Goal: Information Seeking & Learning: Learn about a topic

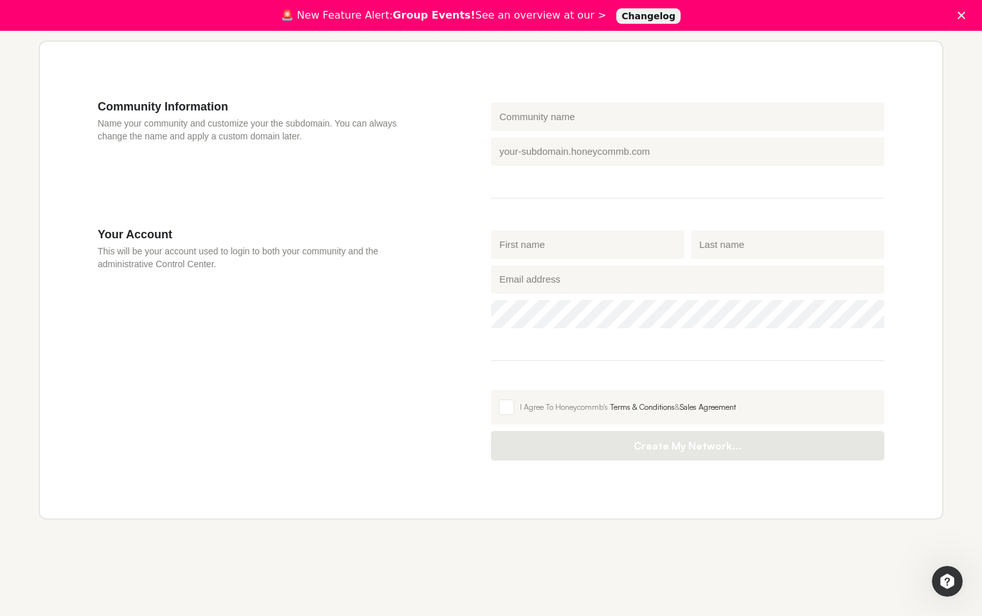
scroll to position [400, 0]
click at [525, 154] on input "Honeycommb subdomain" at bounding box center [687, 151] width 393 height 28
click at [455, 206] on div "Community Information Name your community and customize your the subdomain. You…" at bounding box center [294, 164] width 393 height 128
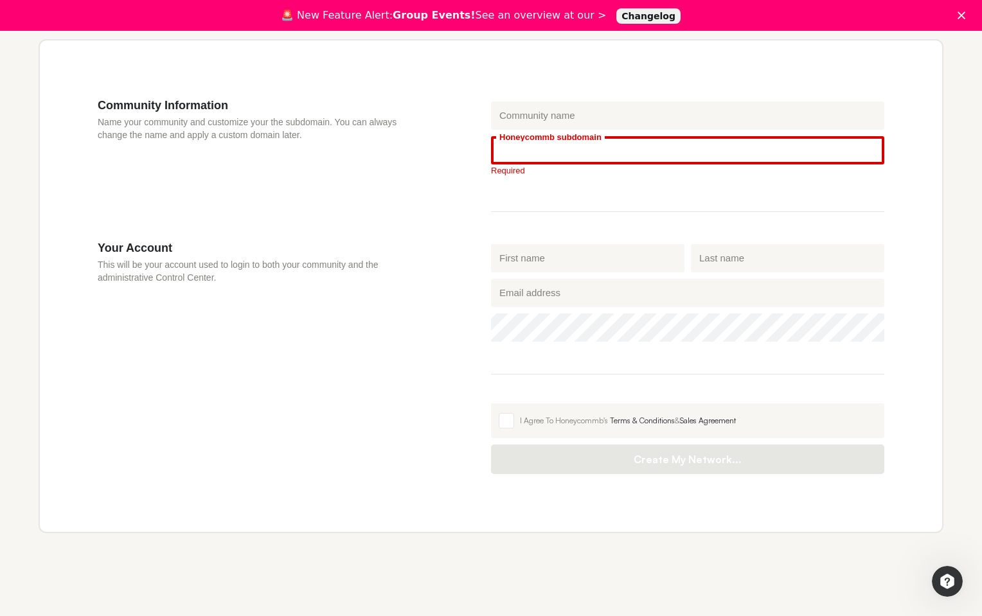
click at [515, 150] on input "Honeycommb subdomain" at bounding box center [687, 150] width 393 height 28
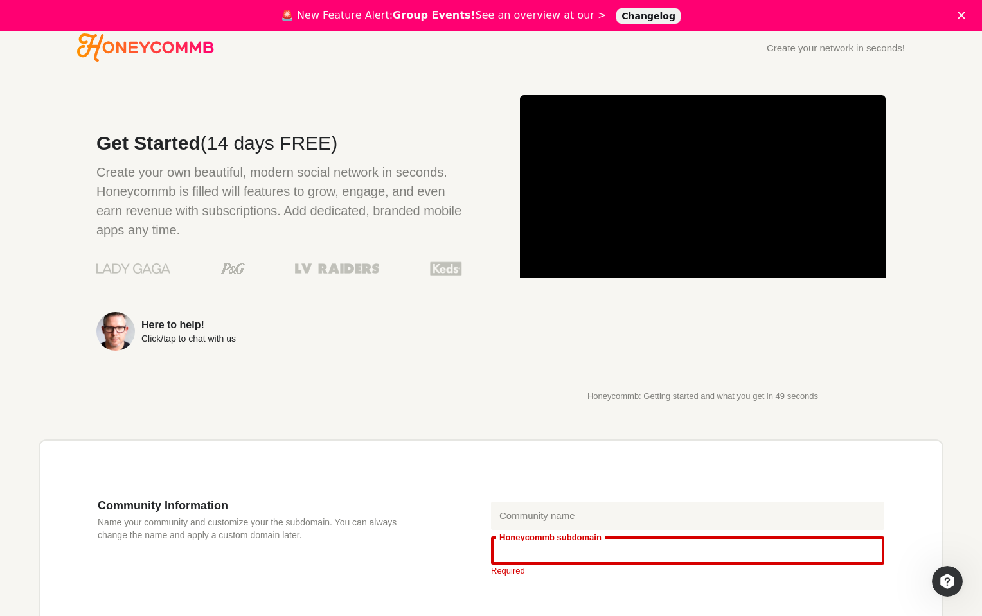
scroll to position [0, 0]
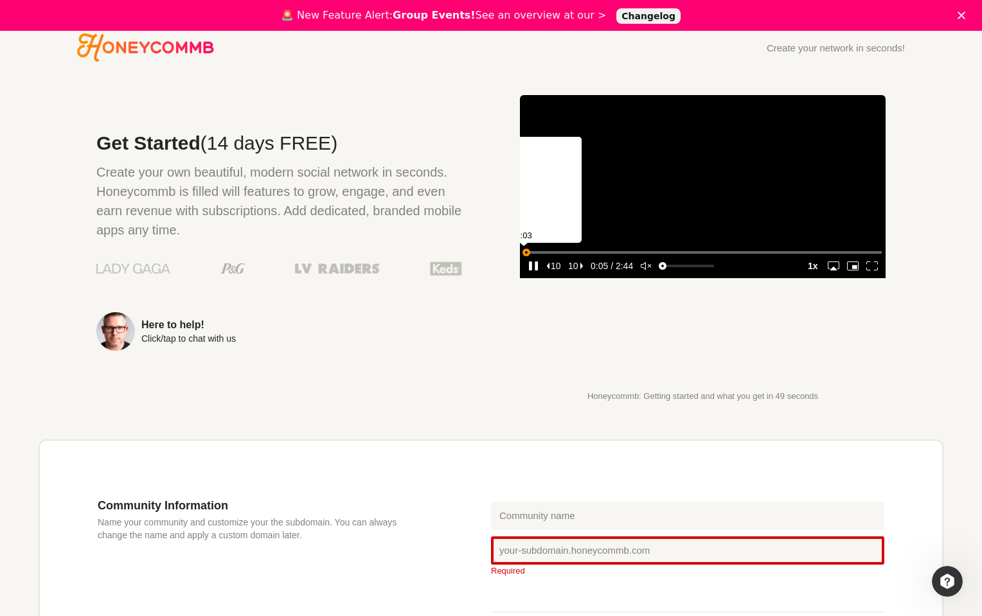
drag, startPoint x: 543, startPoint y: 357, endPoint x: 526, endPoint y: 357, distance: 16.7
type input "0.00709836709500028"
click at [526, 260] on input "seek" at bounding box center [703, 252] width 358 height 16
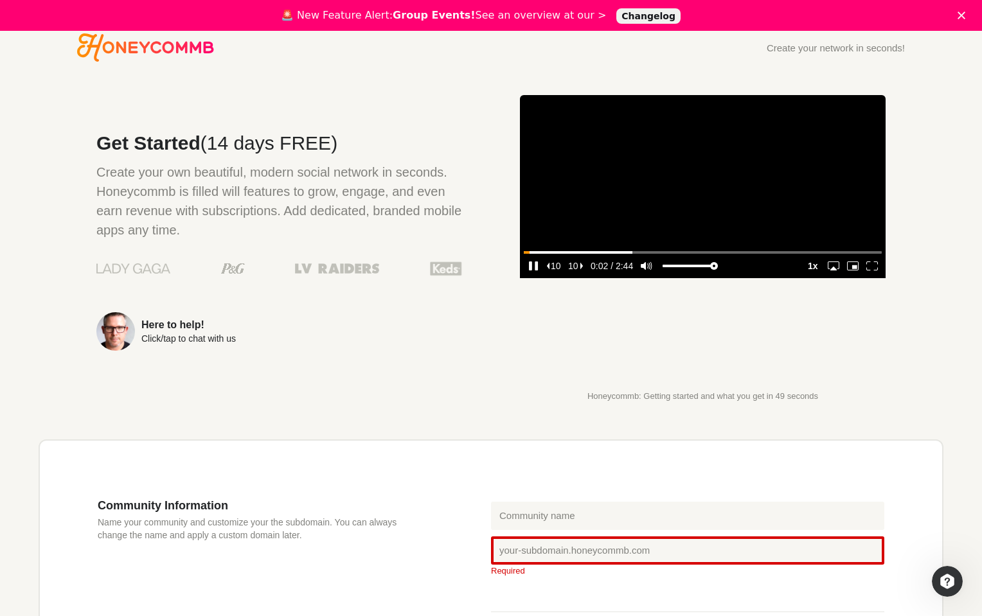
click at [867, 270] on icon "enter fullscreen mode" at bounding box center [872, 265] width 12 height 9
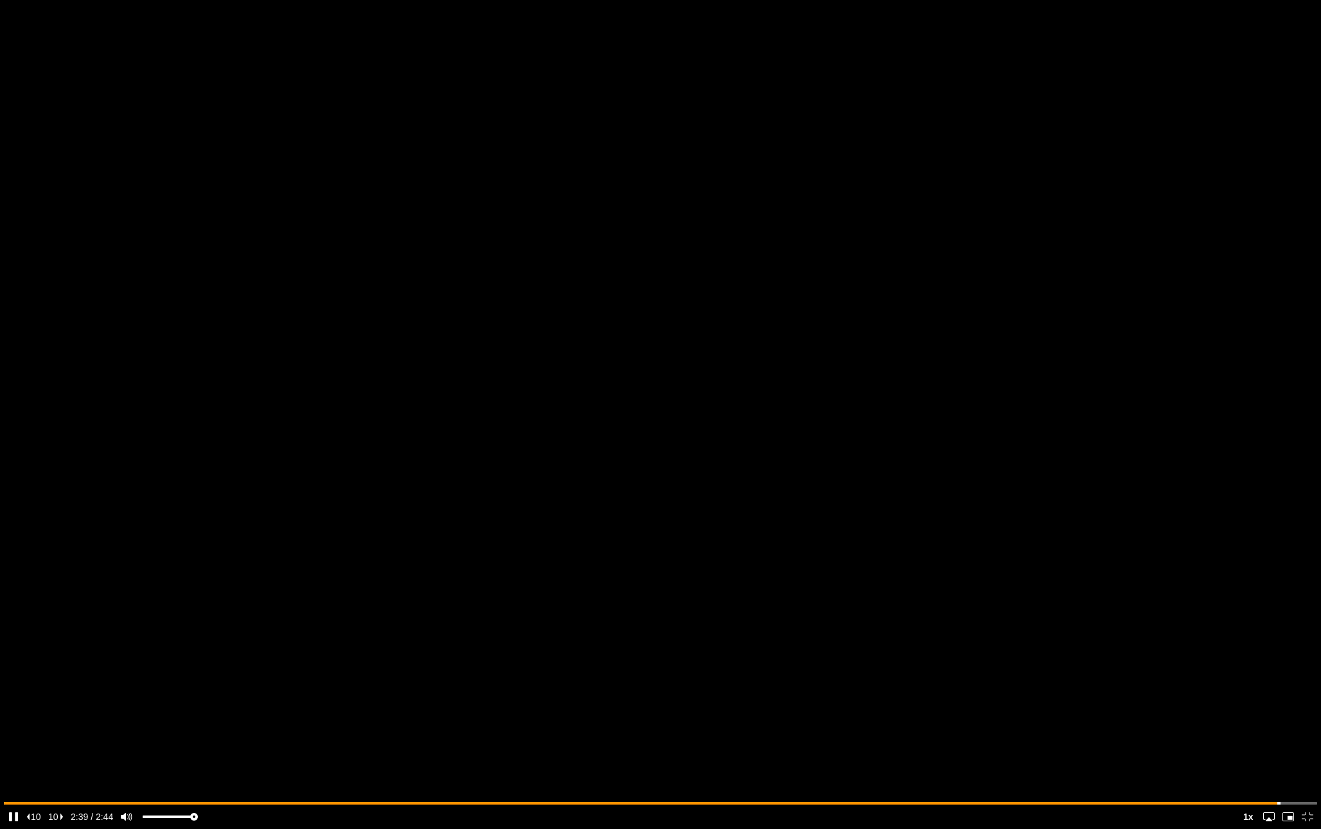
click at [981, 615] on media-fullscreen-button "exit fullscreen mode" at bounding box center [1307, 816] width 19 height 17
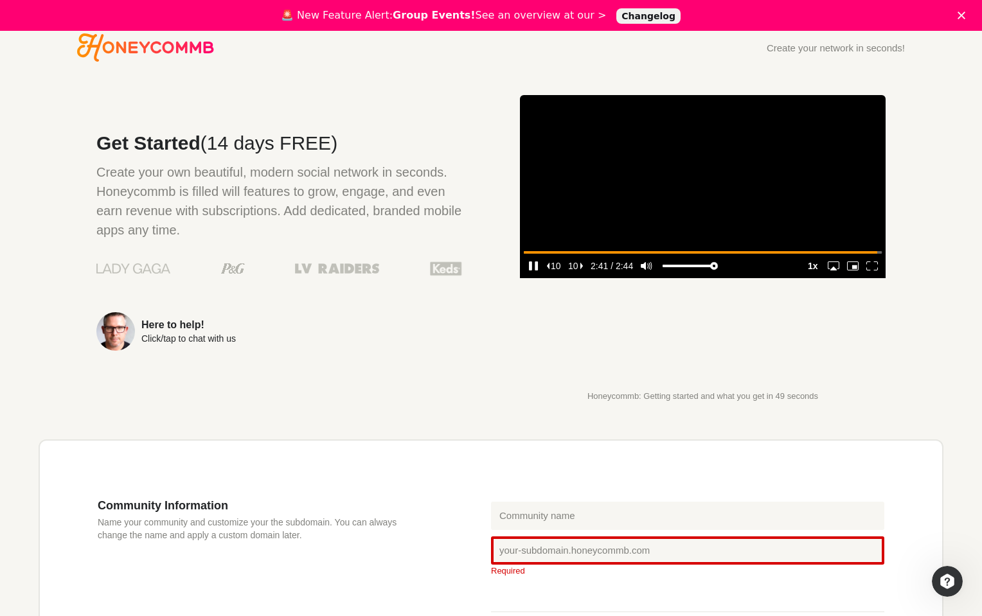
click at [531, 274] on media-play-button "pause" at bounding box center [533, 266] width 19 height 17
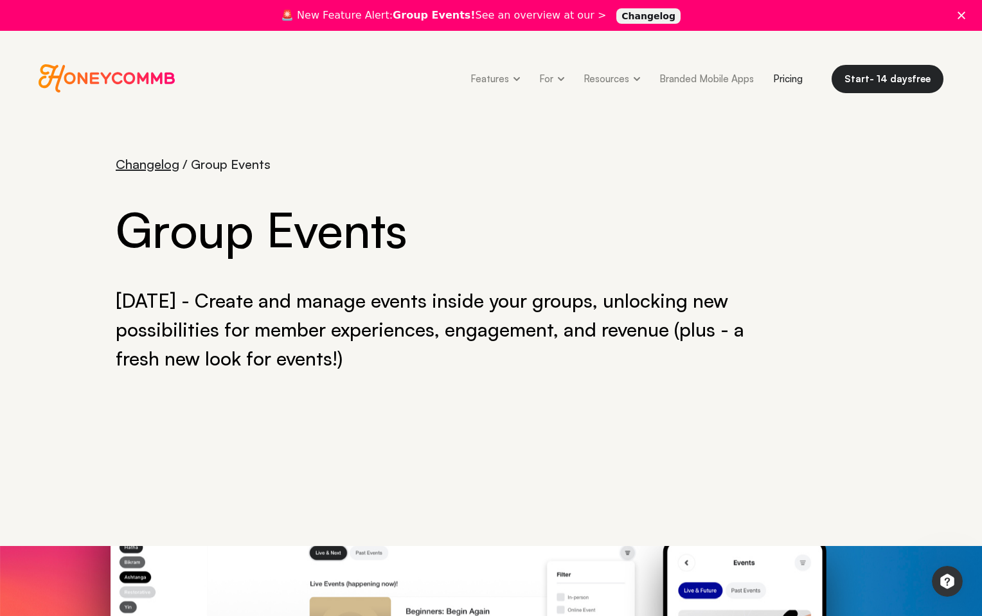
click at [795, 70] on link "Pricing" at bounding box center [787, 78] width 49 height 29
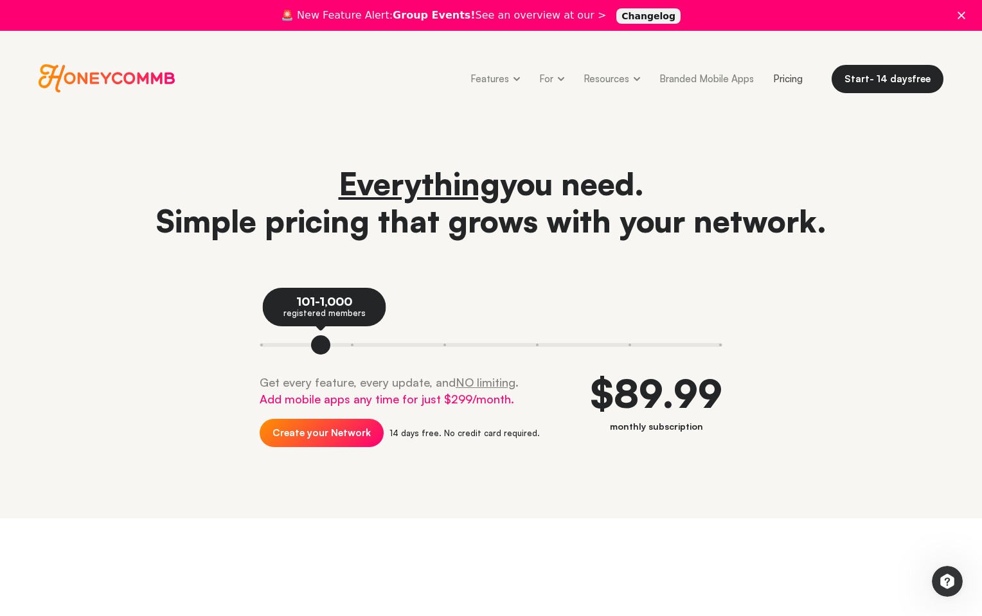
drag, startPoint x: 273, startPoint y: 342, endPoint x: 324, endPoint y: 342, distance: 51.4
click at [324, 342] on div at bounding box center [320, 344] width 19 height 19
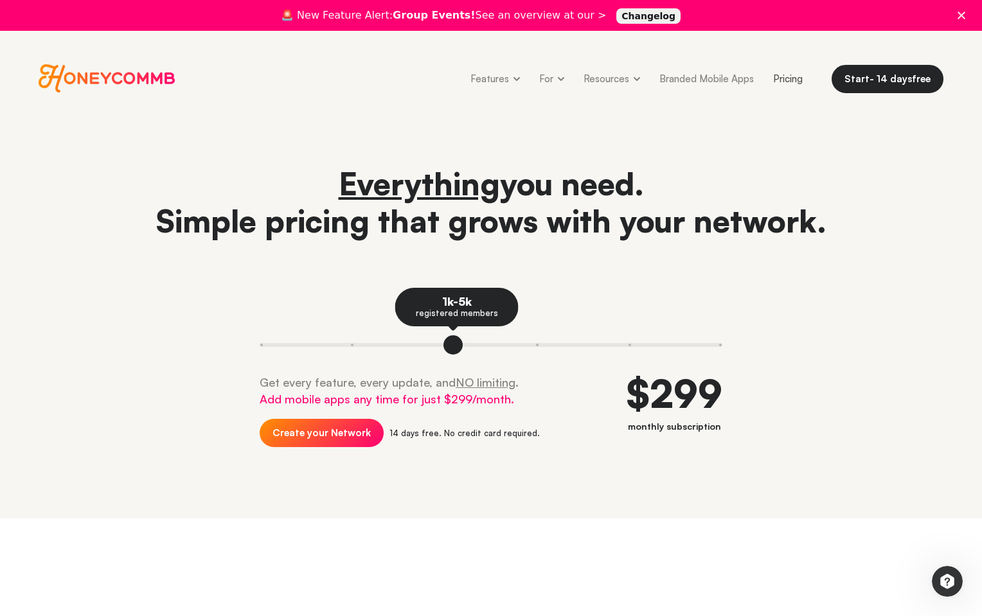
drag, startPoint x: 349, startPoint y: 349, endPoint x: 450, endPoint y: 365, distance: 102.0
click at [450, 365] on div "1k-5k registered members Get every feature, every update, and NO limiting . Add…" at bounding box center [491, 379] width 463 height 182
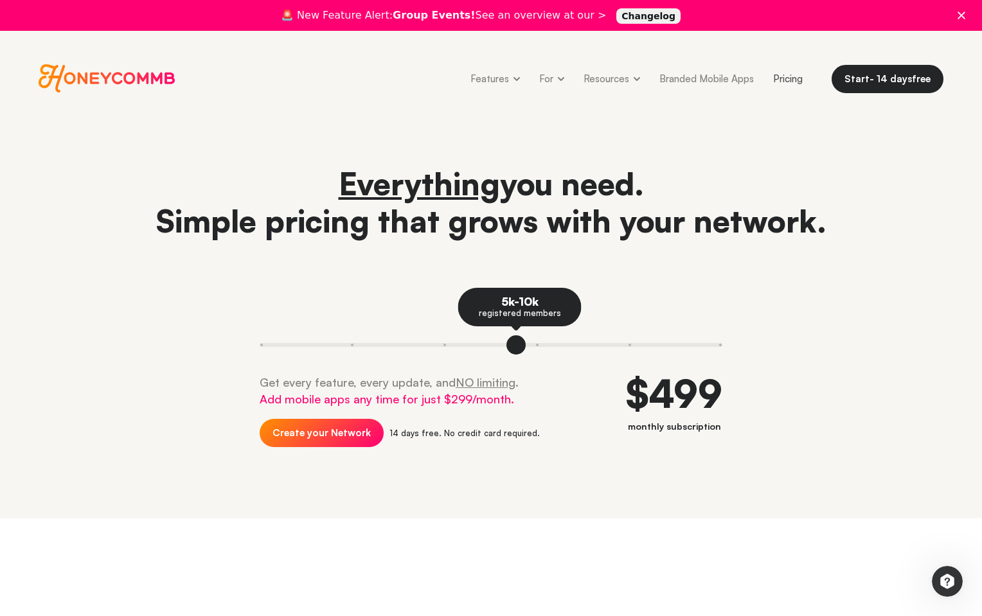
drag, startPoint x: 439, startPoint y: 347, endPoint x: 520, endPoint y: 351, distance: 81.1
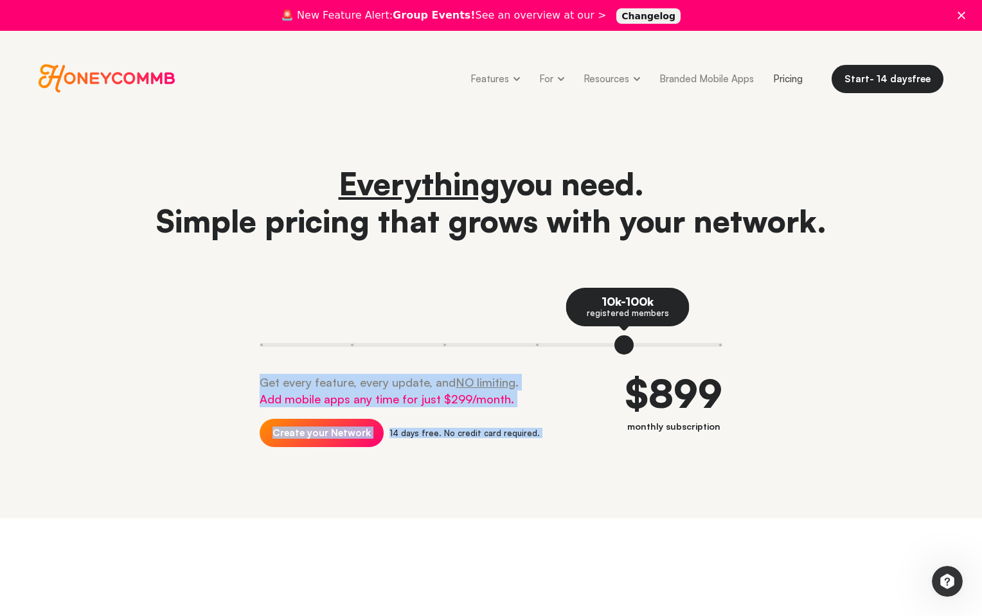
drag, startPoint x: 535, startPoint y: 347, endPoint x: 624, endPoint y: 353, distance: 89.5
click at [624, 353] on div "10k-100k registered members Get every feature, every update, and NO limiting . …" at bounding box center [491, 379] width 463 height 182
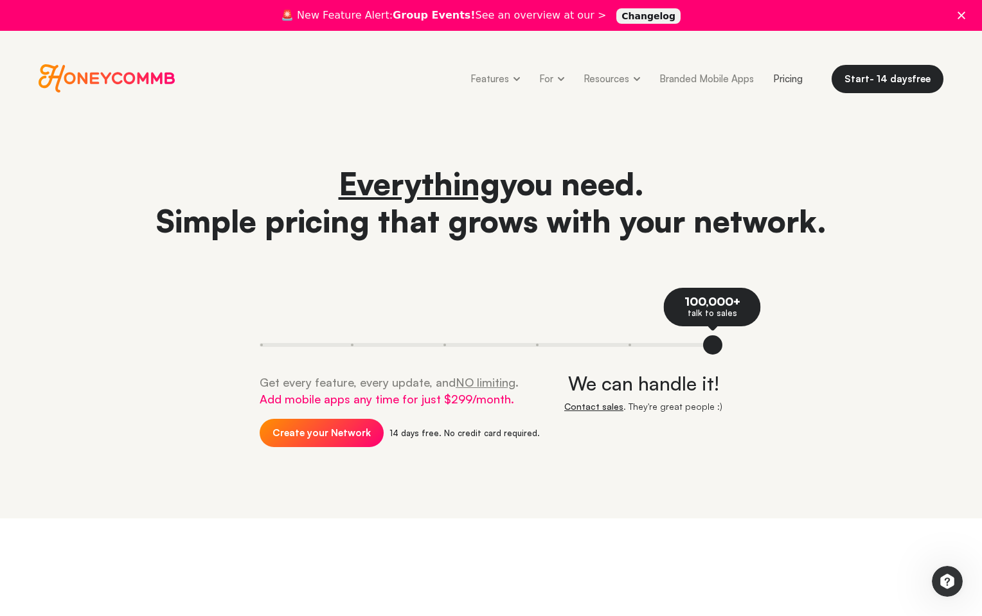
drag, startPoint x: 624, startPoint y: 353, endPoint x: 723, endPoint y: 353, distance: 98.3
click at [723, 353] on div "Everything you need. Simple pricing that grows with your network. 100,000+ talk…" at bounding box center [491, 317] width 905 height 305
drag, startPoint x: 723, startPoint y: 353, endPoint x: 679, endPoint y: 353, distance: 43.7
click at [679, 353] on div "Everything you need. Simple pricing that grows with your network. 100,000+ talk…" at bounding box center [491, 317] width 905 height 305
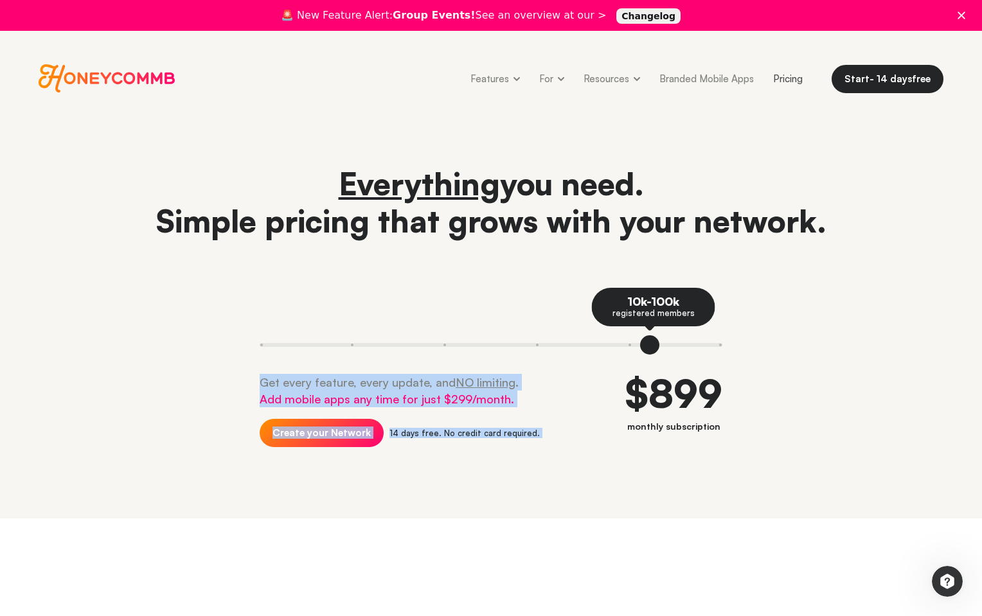
drag, startPoint x: 707, startPoint y: 353, endPoint x: 635, endPoint y: 356, distance: 72.7
click at [635, 356] on div "10k-100k registered members Get every feature, every update, and NO limiting . …" at bounding box center [491, 379] width 463 height 182
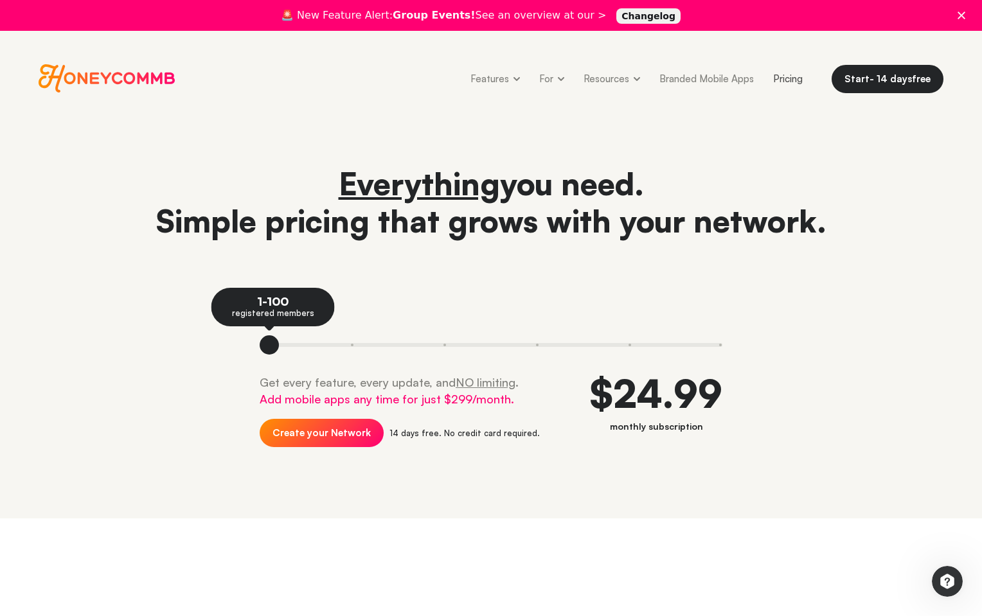
drag, startPoint x: 635, startPoint y: 344, endPoint x: 240, endPoint y: 371, distance: 396.0
click at [240, 371] on div "Everything you need. Simple pricing that grows with your network. 1-100 registe…" at bounding box center [491, 317] width 905 height 305
